Goal: Task Accomplishment & Management: Manage account settings

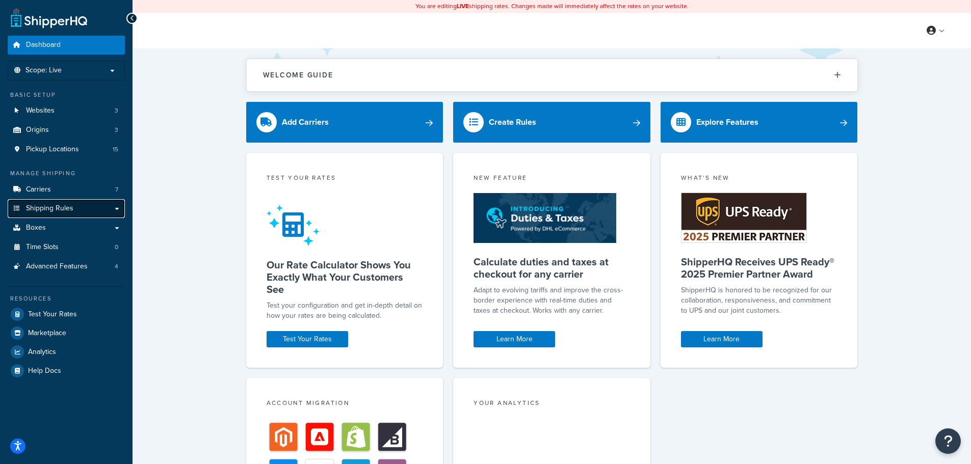
click at [48, 209] on span "Shipping Rules" at bounding box center [49, 208] width 47 height 9
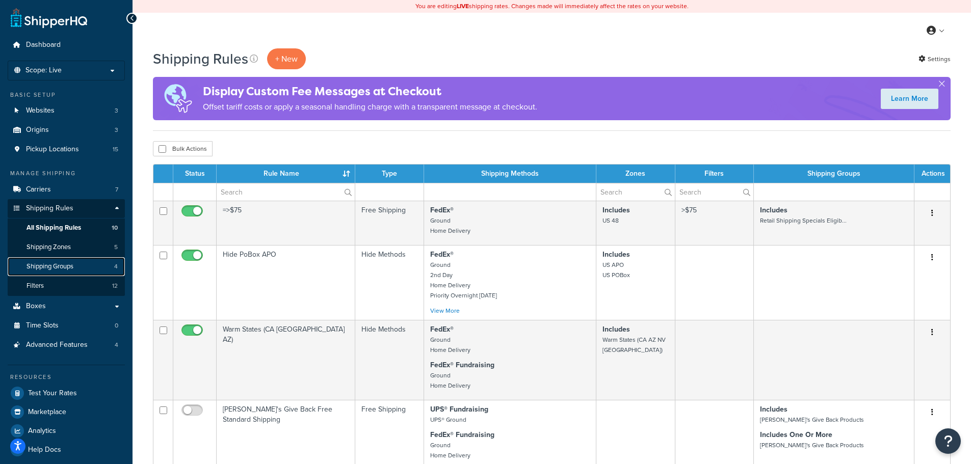
click at [48, 269] on span "Shipping Groups" at bounding box center [50, 267] width 47 height 9
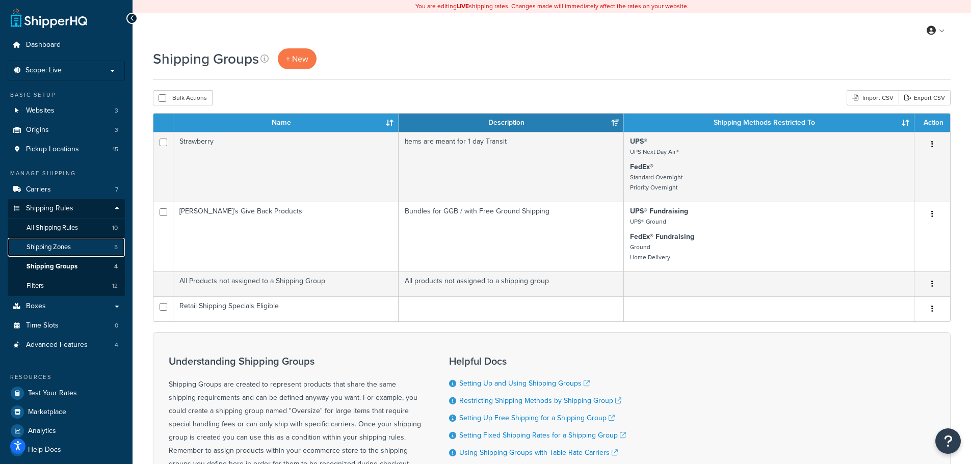
click at [55, 250] on span "Shipping Zones" at bounding box center [49, 247] width 44 height 9
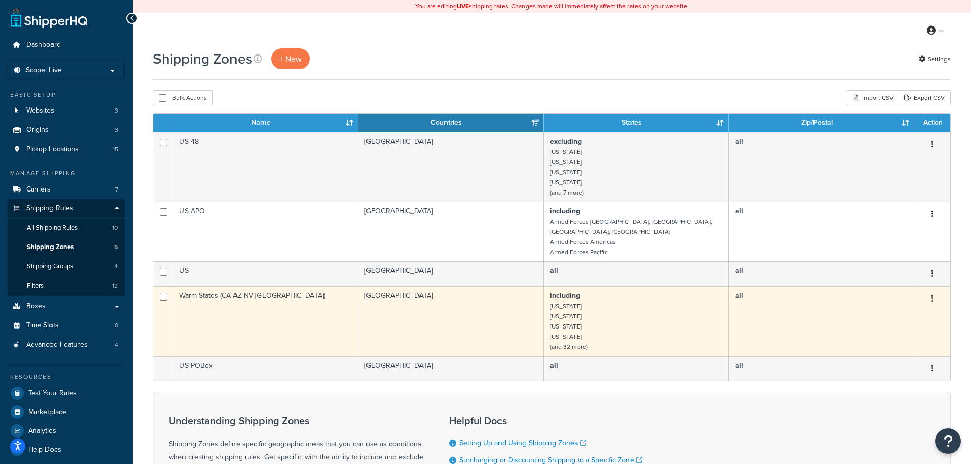
click at [576, 310] on td "including Alabama Arizona Arkansas California (and 32 more)" at bounding box center [636, 321] width 185 height 70
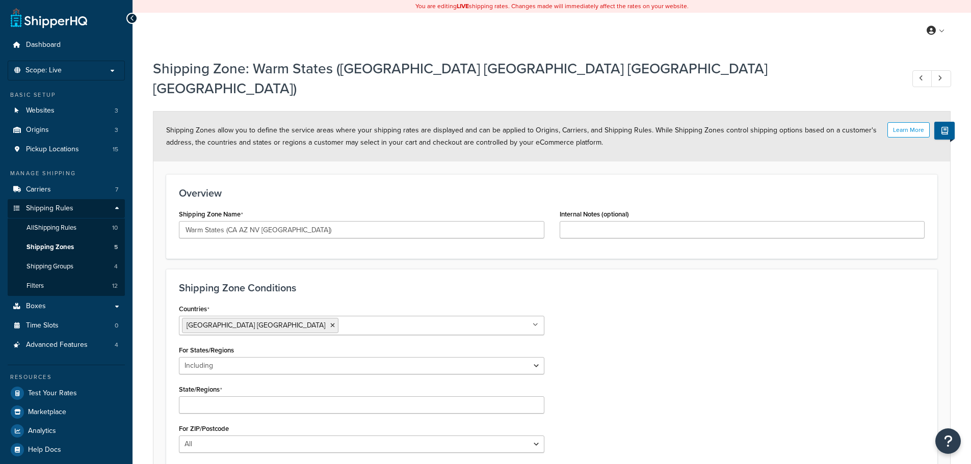
select select "including"
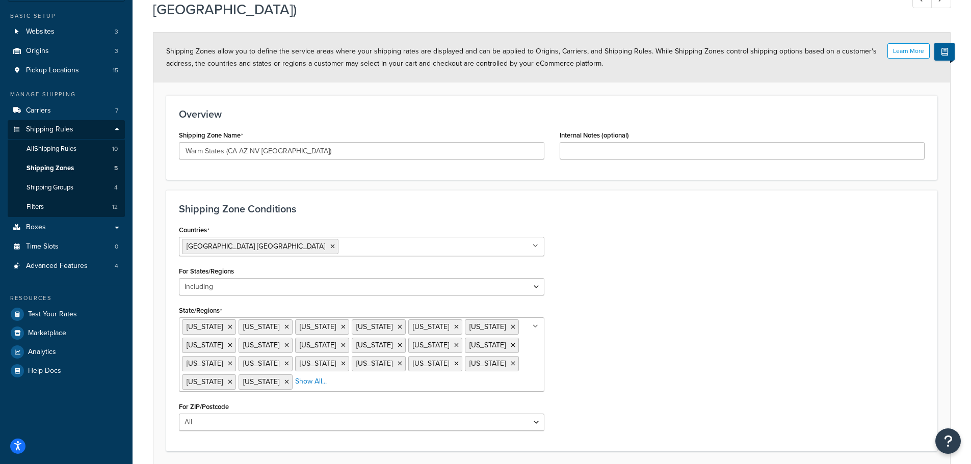
scroll to position [102, 0]
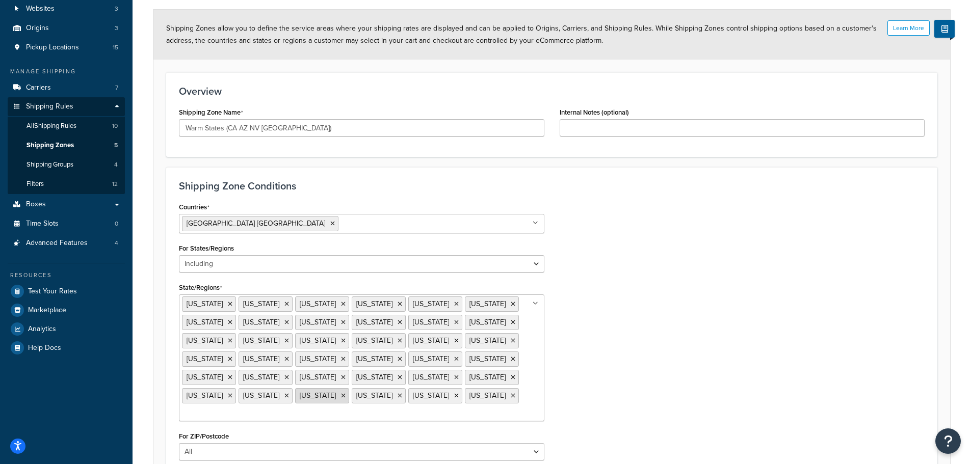
click at [346, 393] on icon at bounding box center [343, 396] width 5 height 6
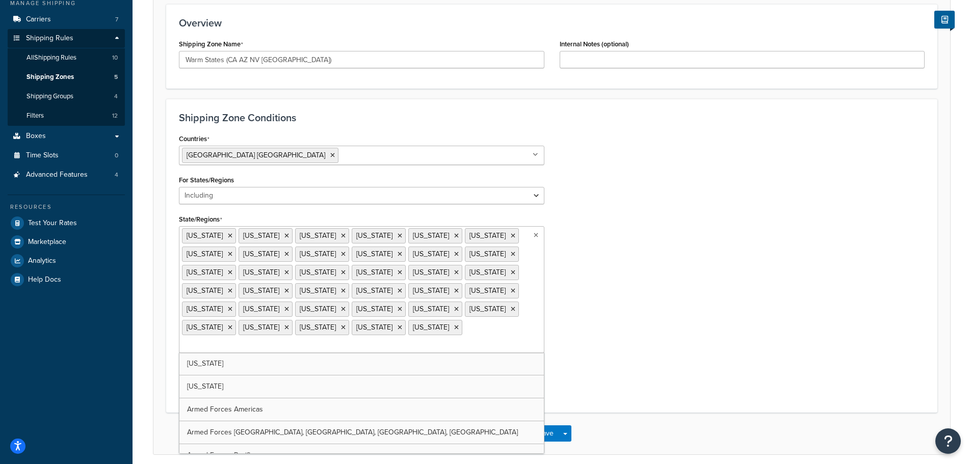
scroll to position [176, 0]
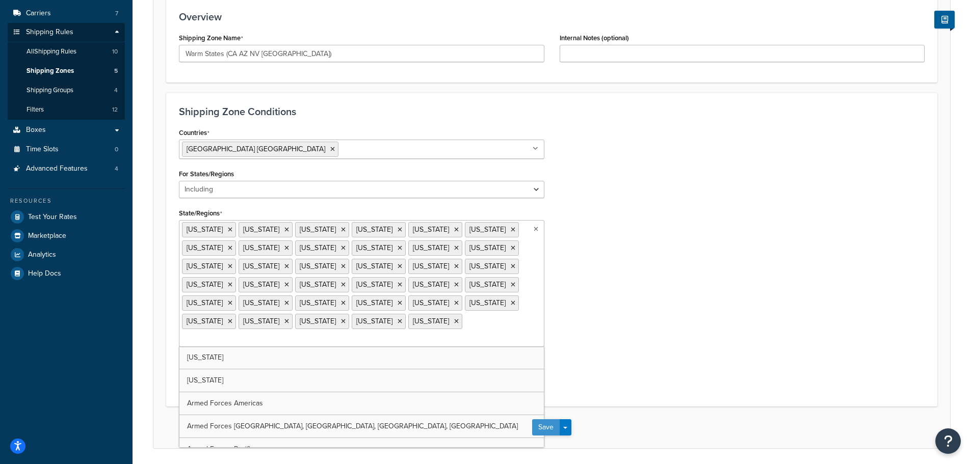
click at [554, 420] on button "Save" at bounding box center [546, 428] width 28 height 16
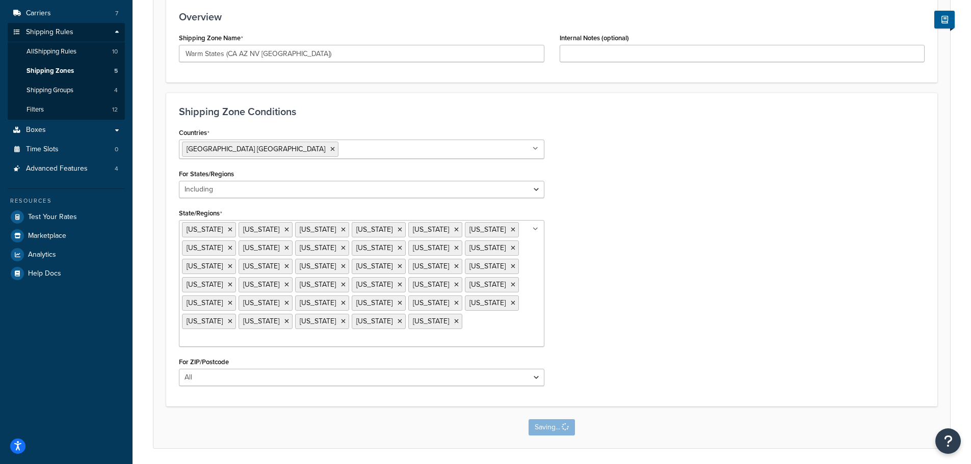
scroll to position [0, 0]
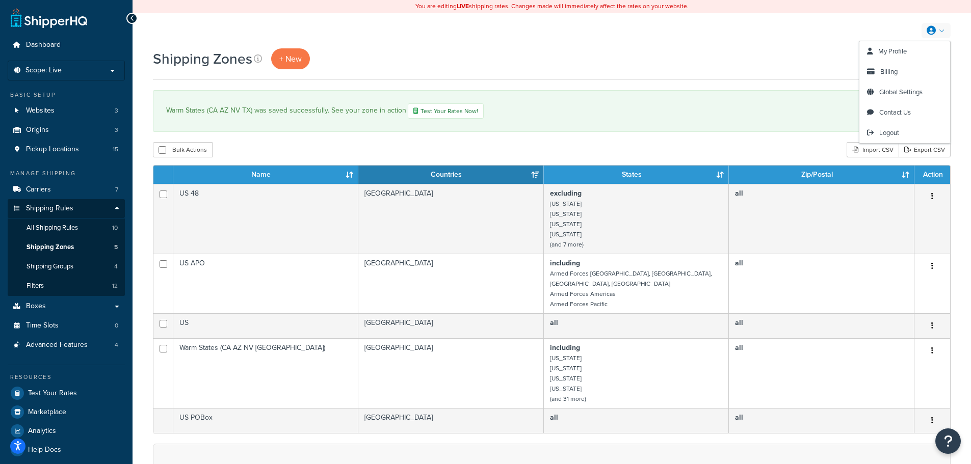
click at [930, 26] on icon at bounding box center [931, 30] width 9 height 9
click at [895, 135] on span "Logout" at bounding box center [889, 133] width 20 height 10
